Goal: Task Accomplishment & Management: Complete application form

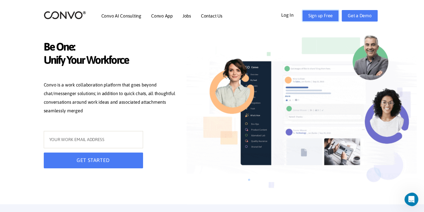
click at [319, 14] on link "Sign up Free" at bounding box center [320, 16] width 37 height 12
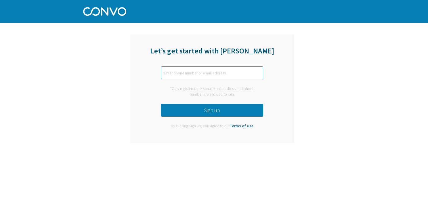
click at [212, 74] on input "text" at bounding box center [212, 73] width 102 height 13
click at [210, 112] on button "Sign up" at bounding box center [212, 110] width 102 height 13
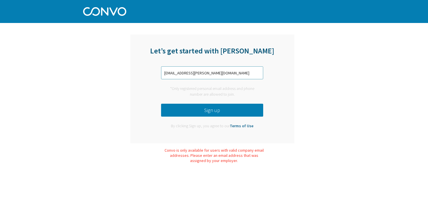
click at [210, 71] on input "mir.maaz@gmail.com" at bounding box center [212, 73] width 102 height 13
type input "mir.maaz@daria.bot"
click at [208, 112] on button "Sign up" at bounding box center [212, 110] width 102 height 13
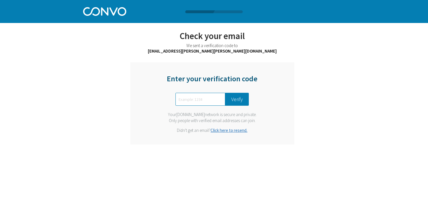
click at [192, 99] on input "text" at bounding box center [201, 99] width 50 height 13
type input "1982"
click at [236, 98] on button "Verify" at bounding box center [237, 99] width 24 height 13
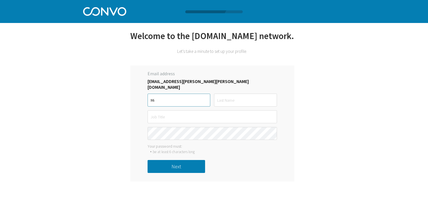
type input "Mir"
type input "Mahmood"
click at [169, 97] on input "Mir" at bounding box center [179, 100] width 63 height 13
type input "Mir Maaz"
click at [158, 113] on input "text" at bounding box center [213, 117] width 130 height 13
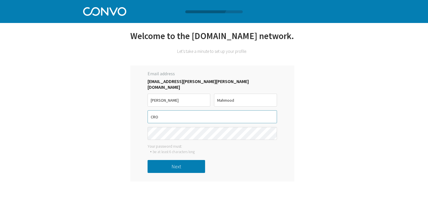
type input "CRO"
click at [177, 160] on button "Next" at bounding box center [177, 166] width 58 height 13
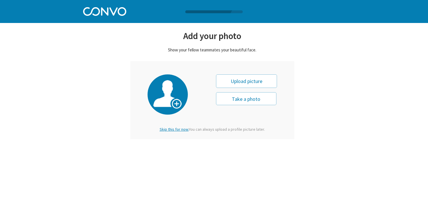
click at [249, 100] on button "Take a photo" at bounding box center [246, 98] width 60 height 13
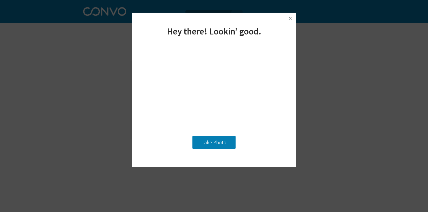
click at [216, 142] on button "Take Photo" at bounding box center [214, 142] width 43 height 13
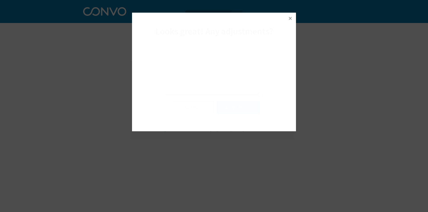
type input "0"
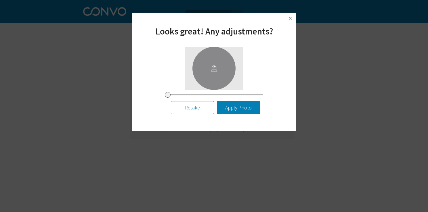
click at [291, 17] on img at bounding box center [290, 18] width 9 height 9
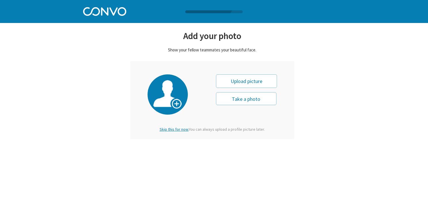
click at [172, 128] on span "Skip this for now." at bounding box center [174, 129] width 29 height 5
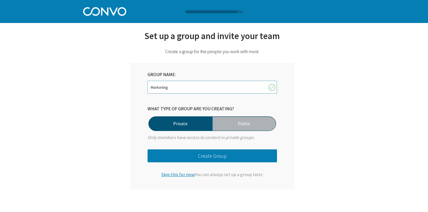
type input "Marketing"
click at [200, 154] on button "Create Group" at bounding box center [213, 156] width 130 height 13
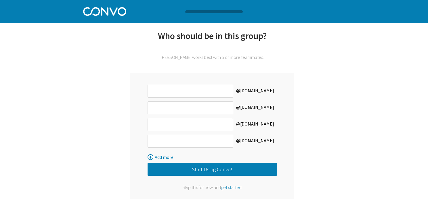
click at [230, 188] on span "get started" at bounding box center [231, 188] width 21 height 6
